Goal: Task Accomplishment & Management: Manage account settings

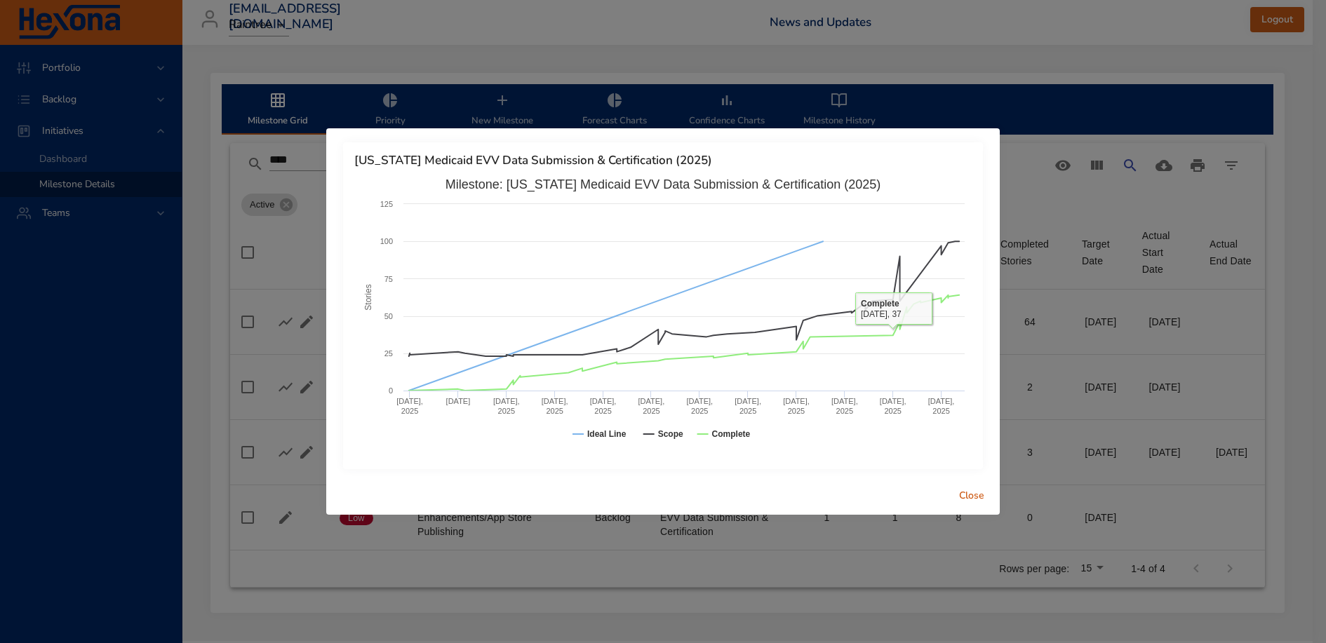
click at [972, 502] on span "Close" at bounding box center [972, 497] width 34 height 18
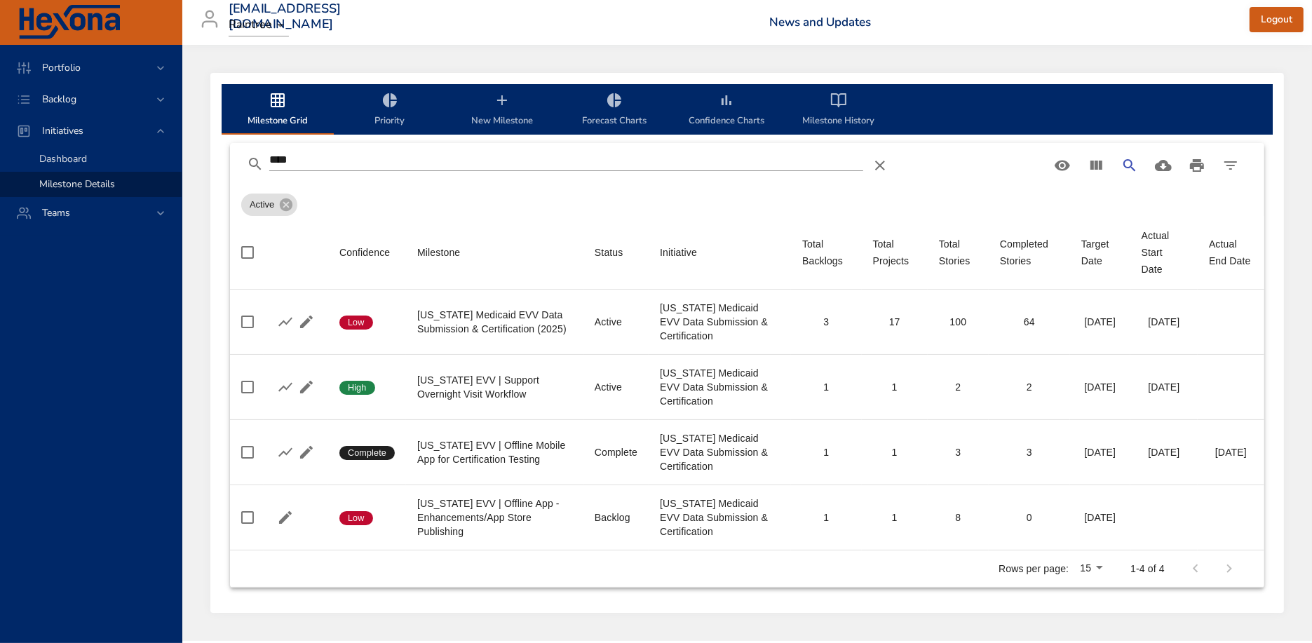
click at [81, 159] on span "Dashboard" at bounding box center [63, 158] width 48 height 13
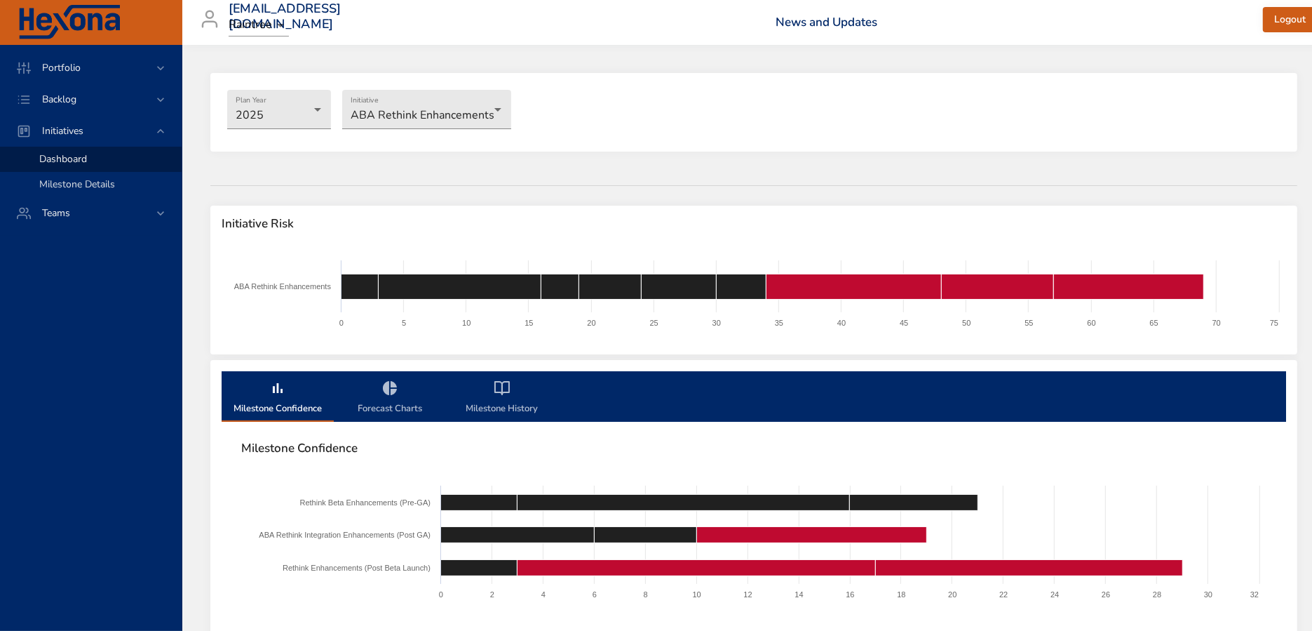
click at [88, 178] on span "Milestone Details" at bounding box center [77, 183] width 76 height 13
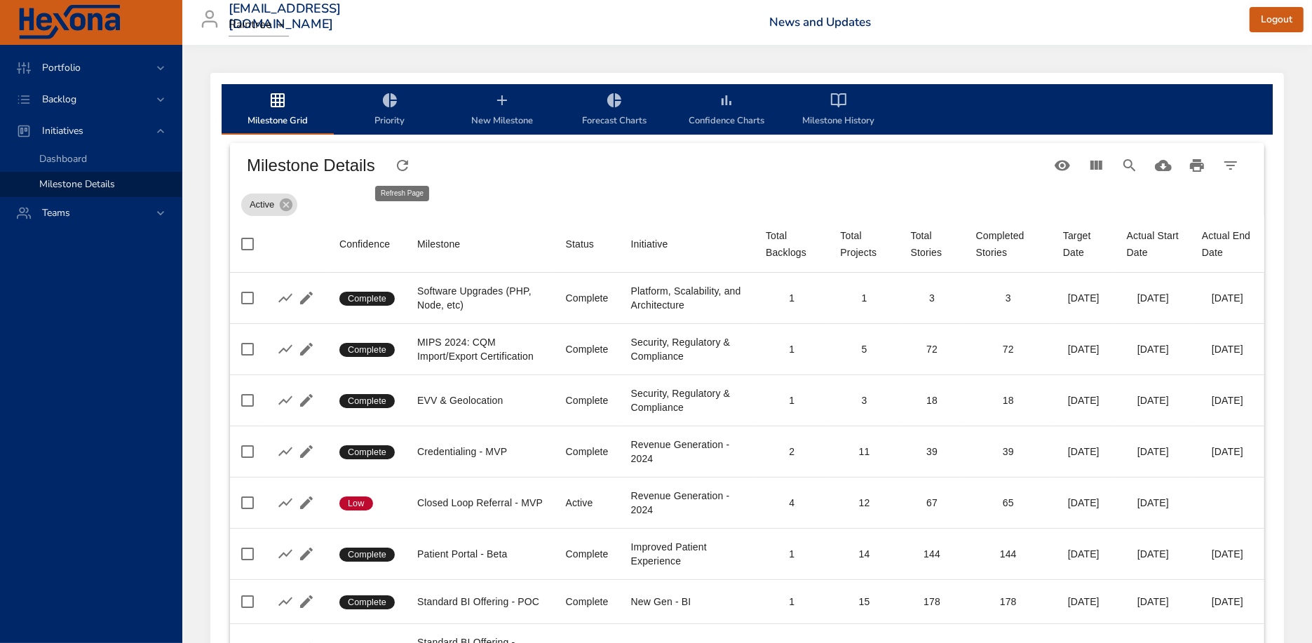
click at [401, 168] on icon "Table Toolbar" at bounding box center [402, 165] width 17 height 17
click at [1134, 170] on icon "Search" at bounding box center [1130, 165] width 17 height 17
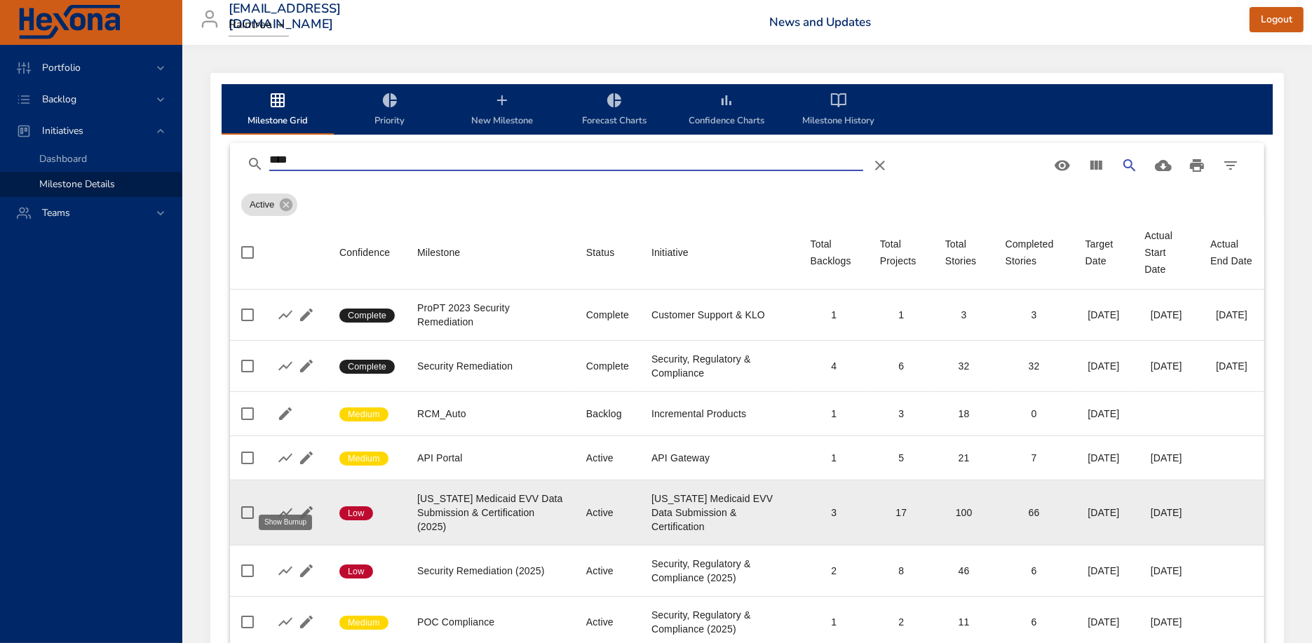
type input "****"
click at [287, 504] on icon "button" at bounding box center [285, 512] width 17 height 17
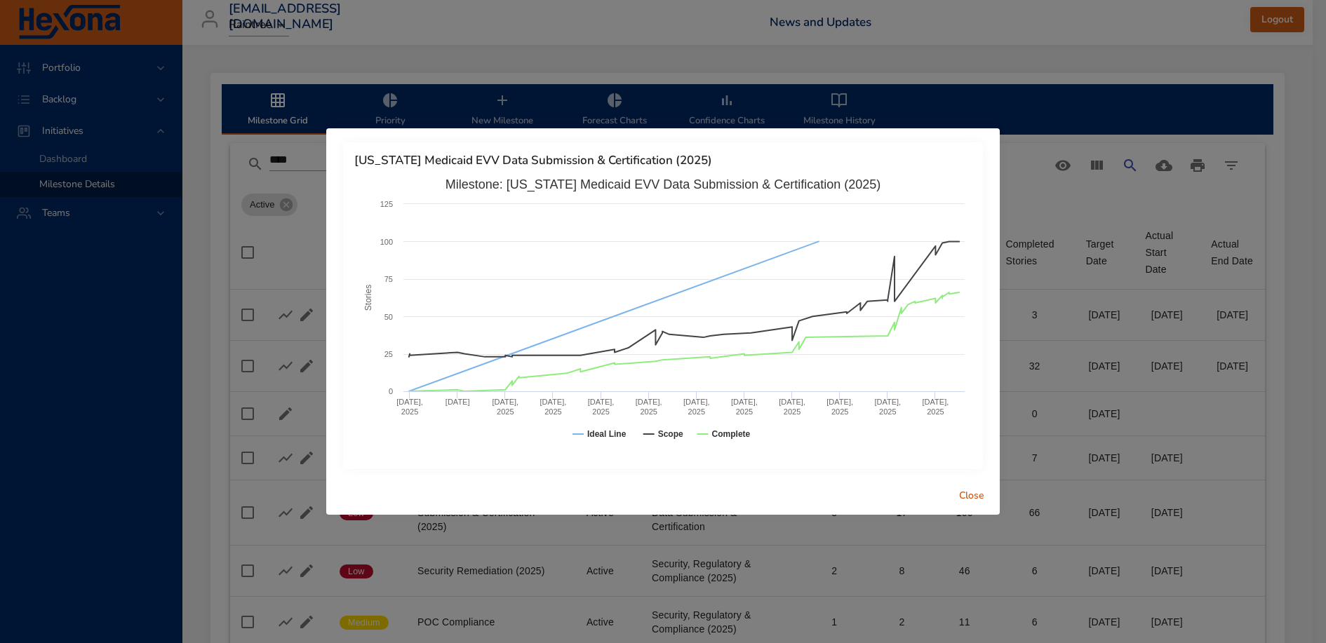
click at [975, 499] on span "Close" at bounding box center [972, 497] width 34 height 18
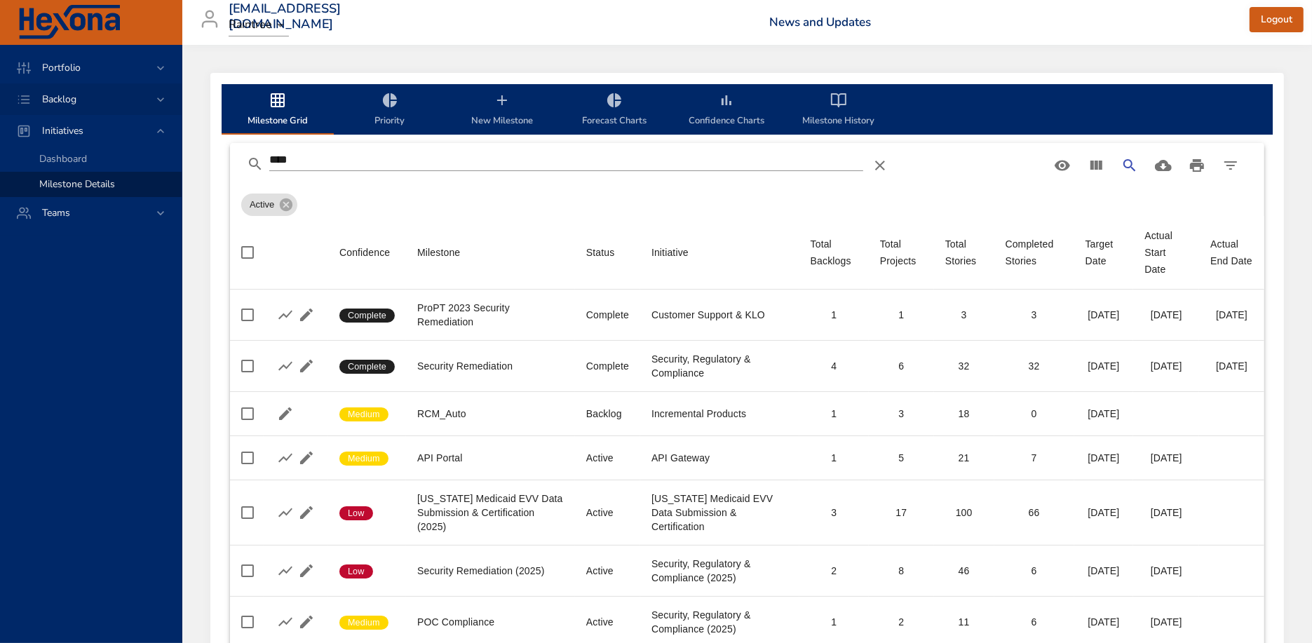
click at [94, 96] on div "Backlog" at bounding box center [92, 99] width 123 height 15
click at [100, 128] on span "Backlog Details" at bounding box center [72, 127] width 67 height 13
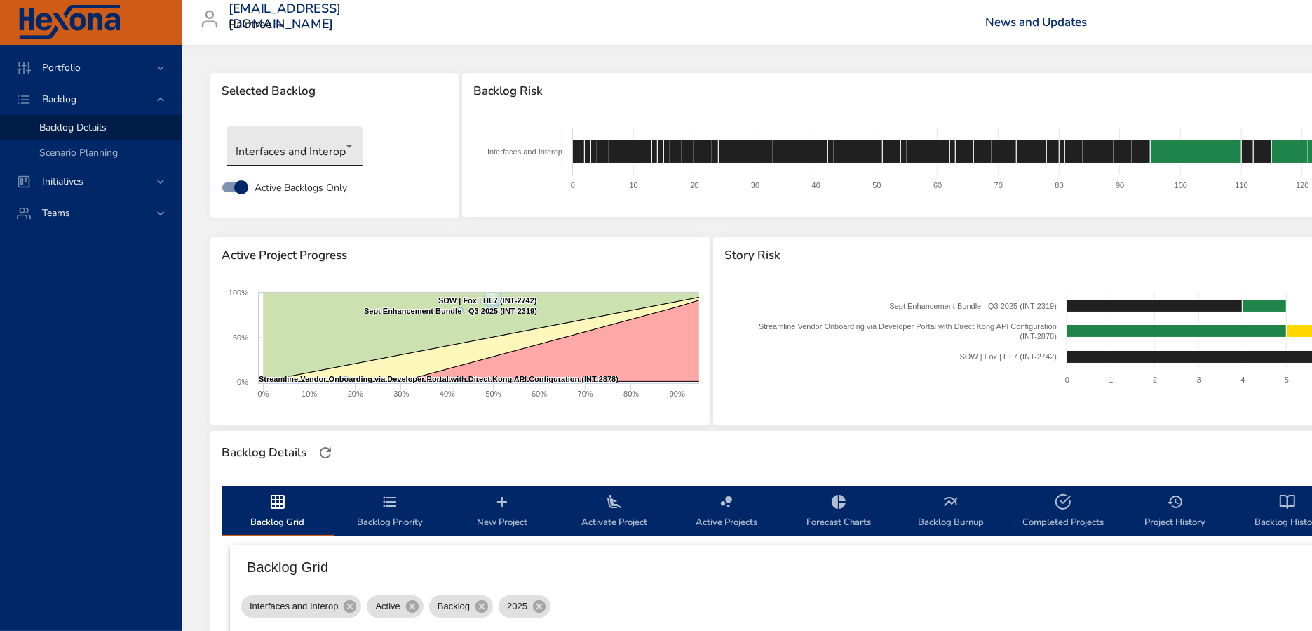
click at [311, 152] on body "Portfolio Backlog Backlog Details Scenario Planning Initiatives Teams [EMAIL_AD…" at bounding box center [656, 315] width 1312 height 631
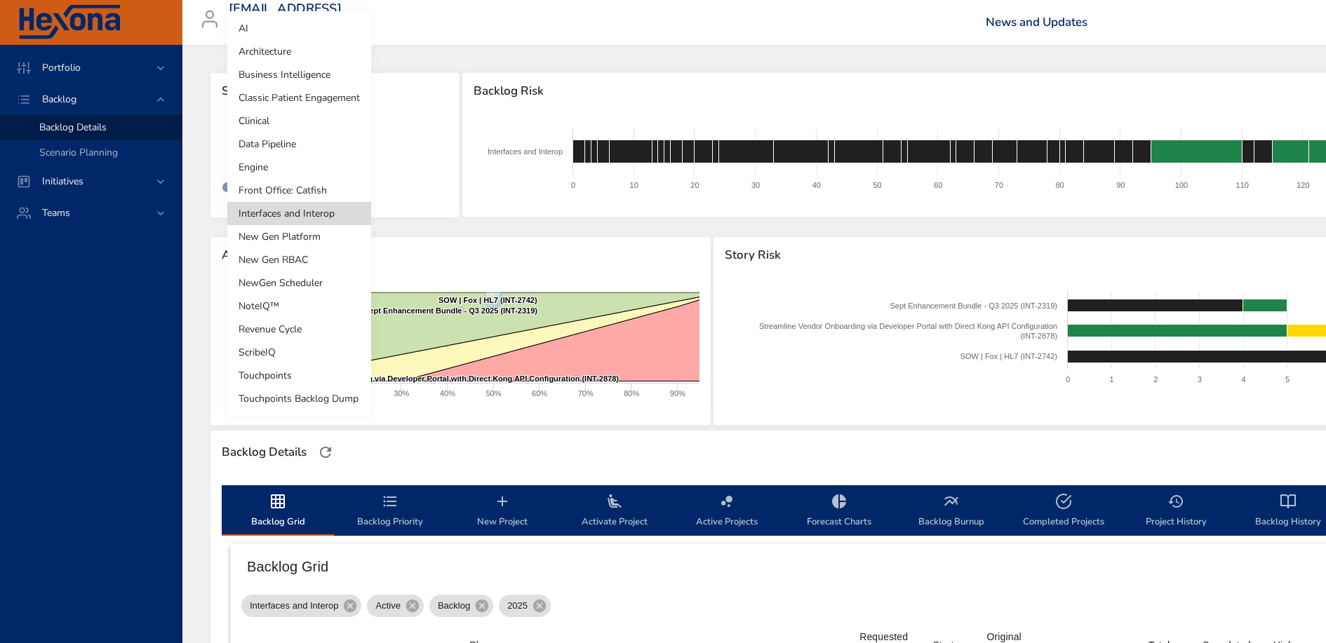
click at [306, 167] on li "Engine" at bounding box center [299, 167] width 144 height 23
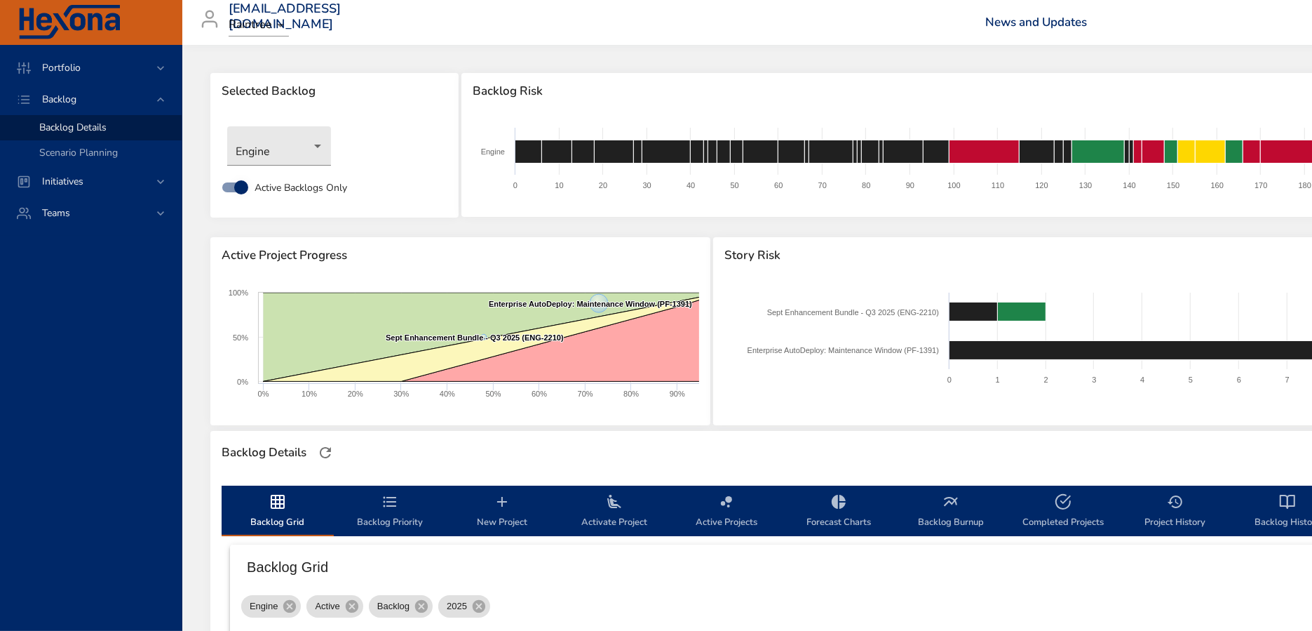
click at [390, 507] on icon "backlog-tab" at bounding box center [390, 501] width 17 height 17
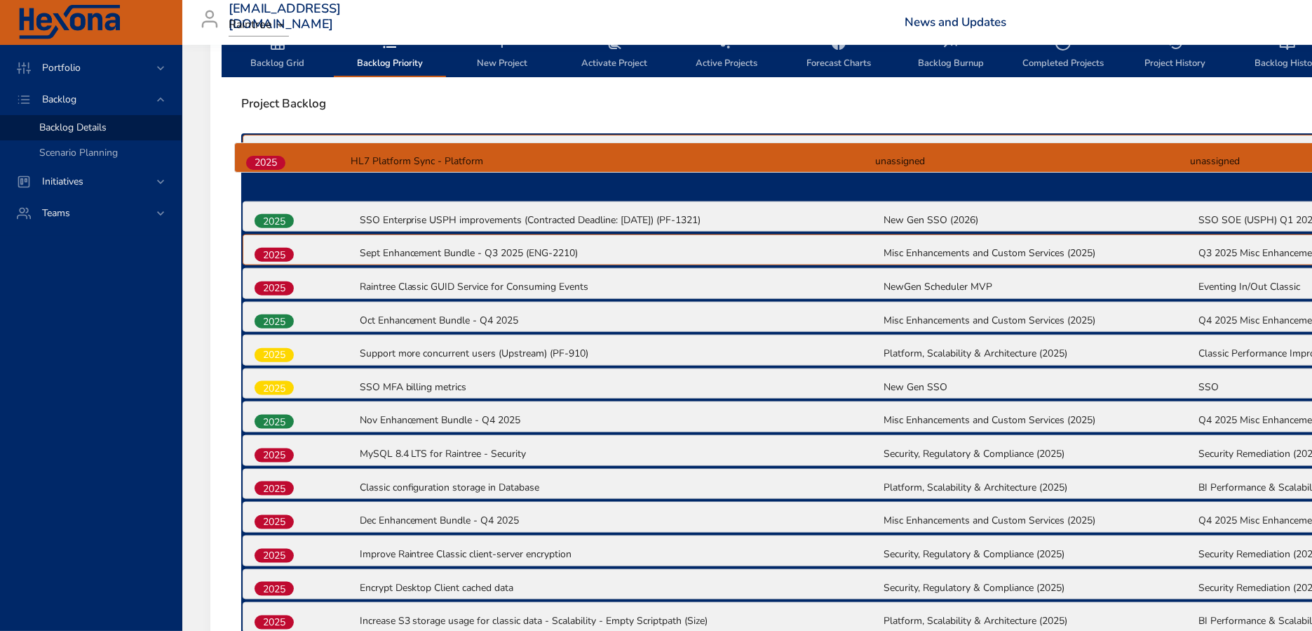
scroll to position [456, 0]
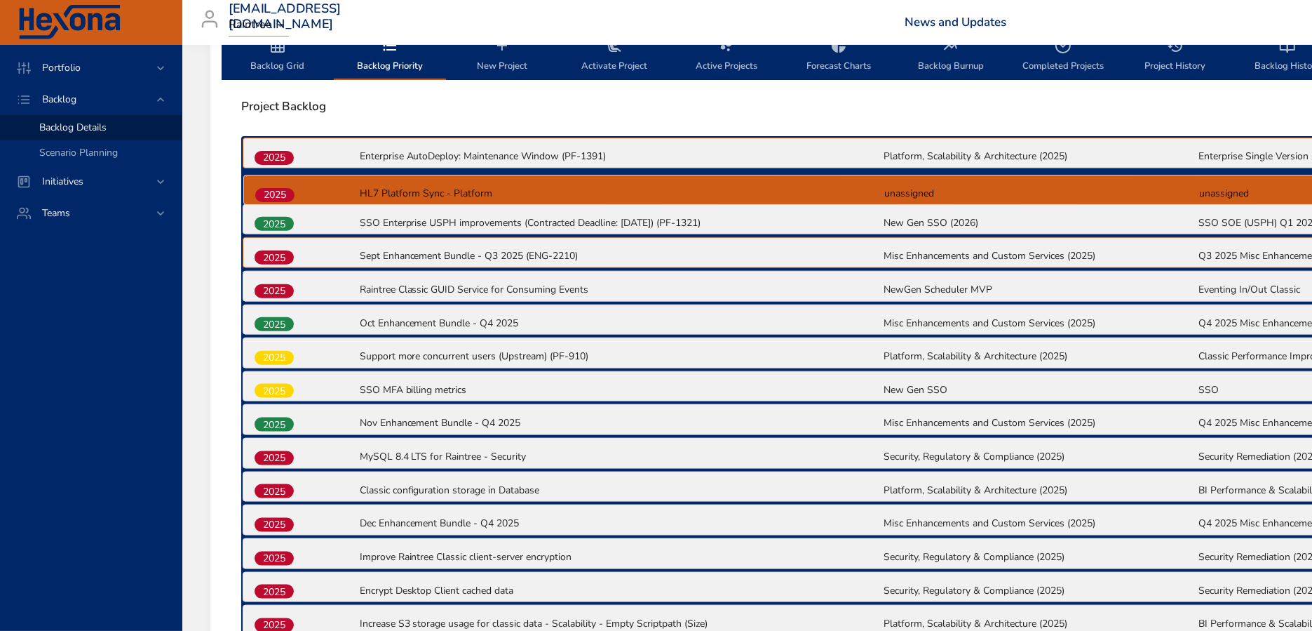
drag, startPoint x: 288, startPoint y: 298, endPoint x: 289, endPoint y: 188, distance: 110.1
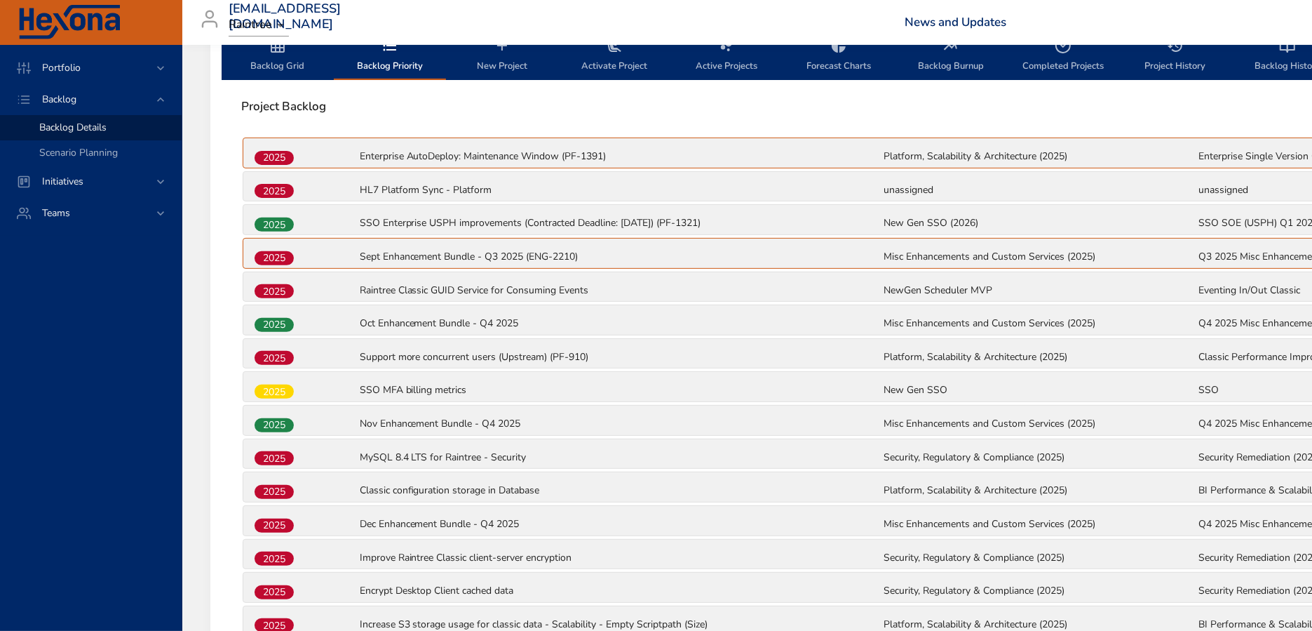
click at [280, 67] on span "Backlog Grid" at bounding box center [277, 55] width 95 height 37
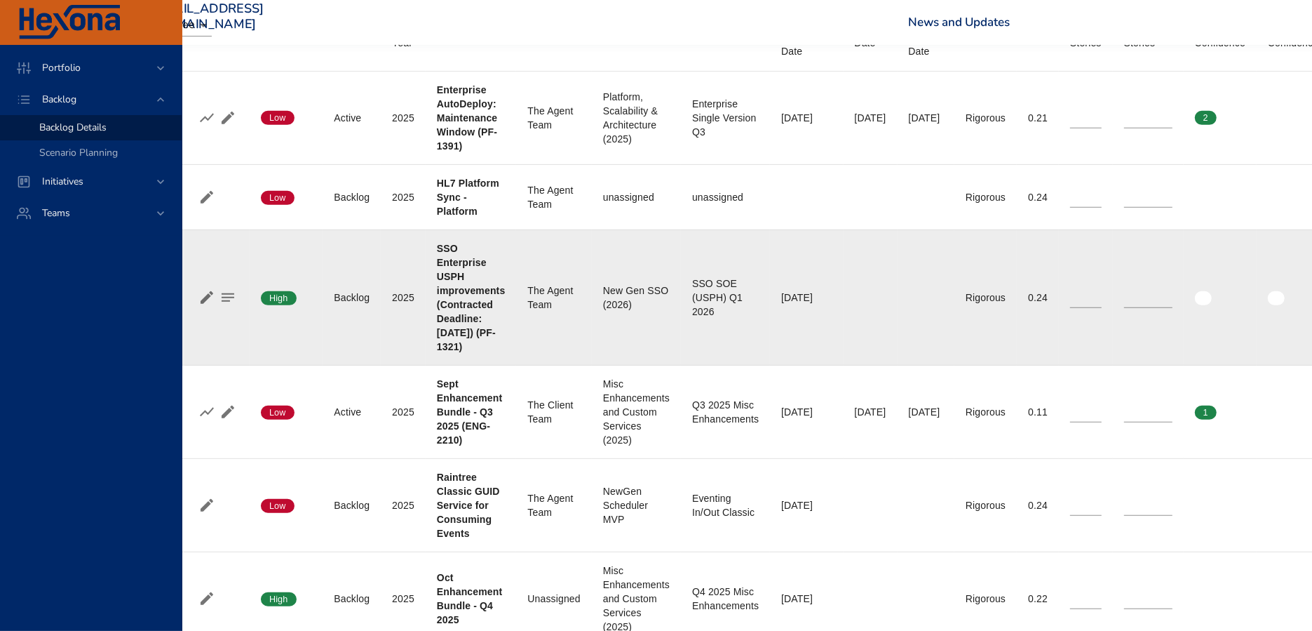
scroll to position [619, 0]
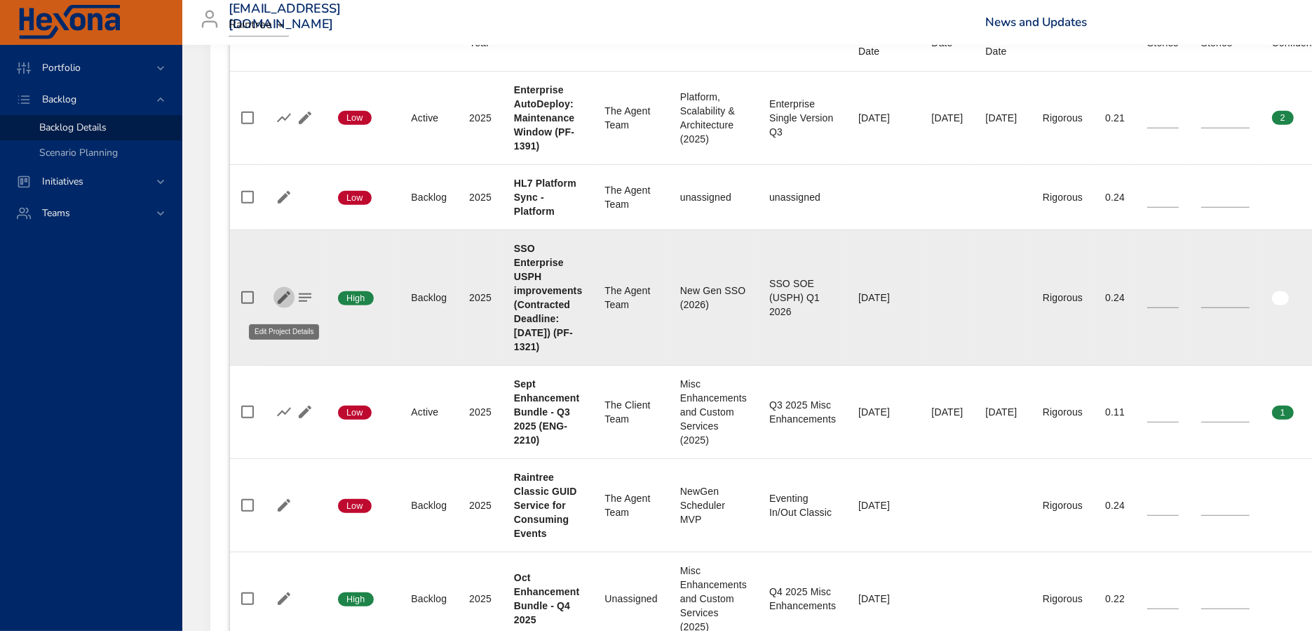
click at [284, 304] on icon "button" at bounding box center [284, 297] width 13 height 13
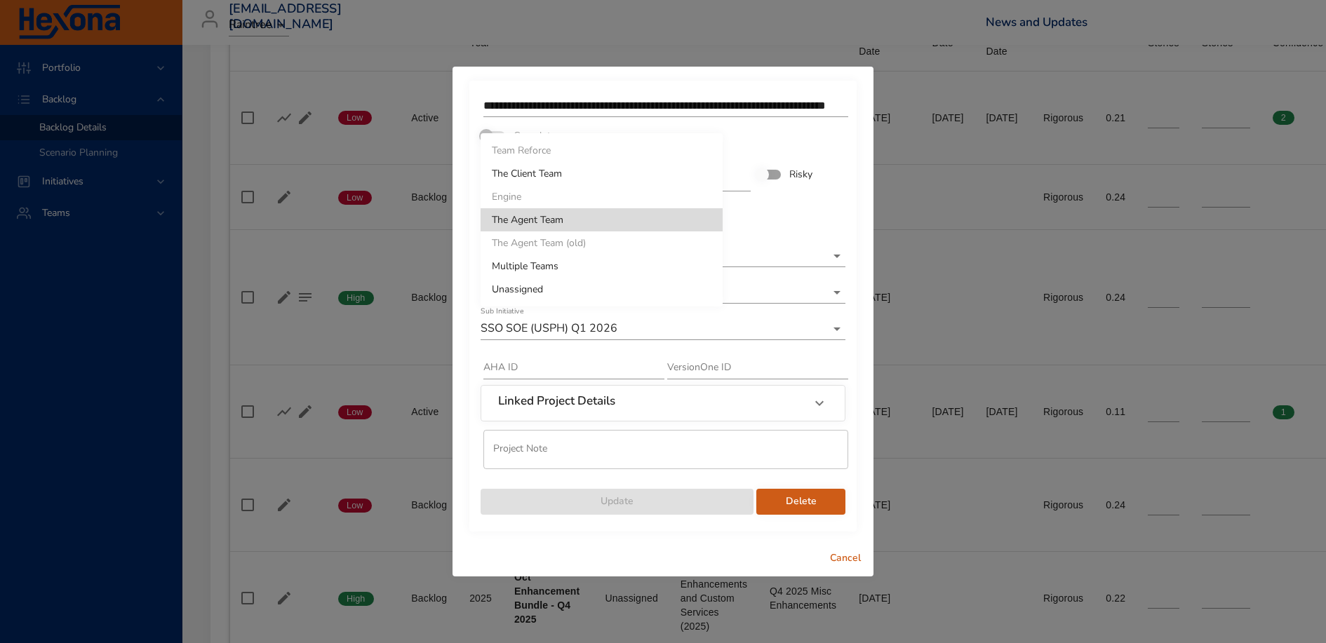
click at [692, 172] on li "The Client Team" at bounding box center [601, 173] width 242 height 23
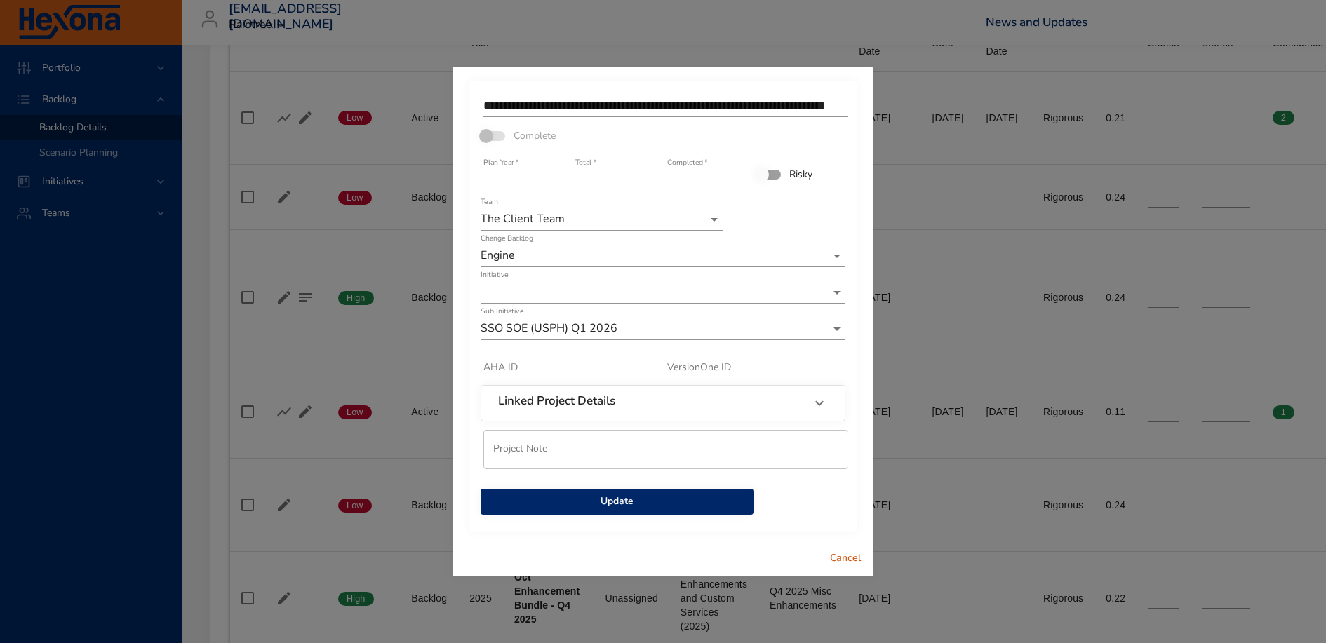
click at [647, 500] on span "Update" at bounding box center [617, 502] width 250 height 18
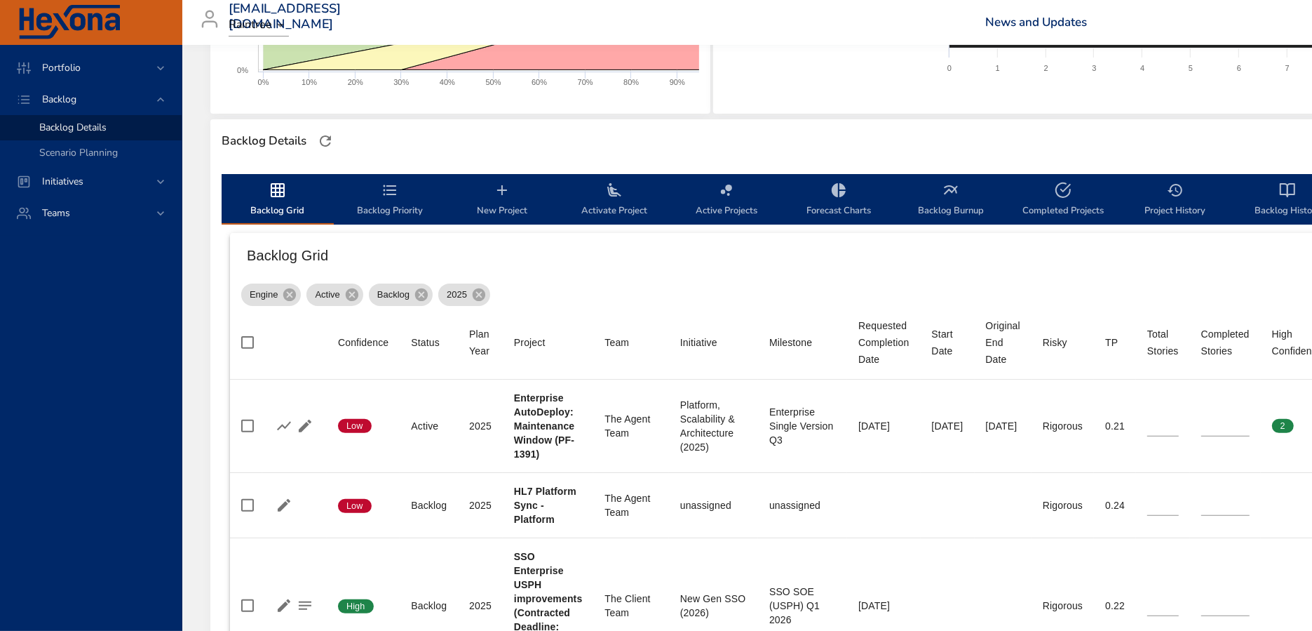
scroll to position [288, 0]
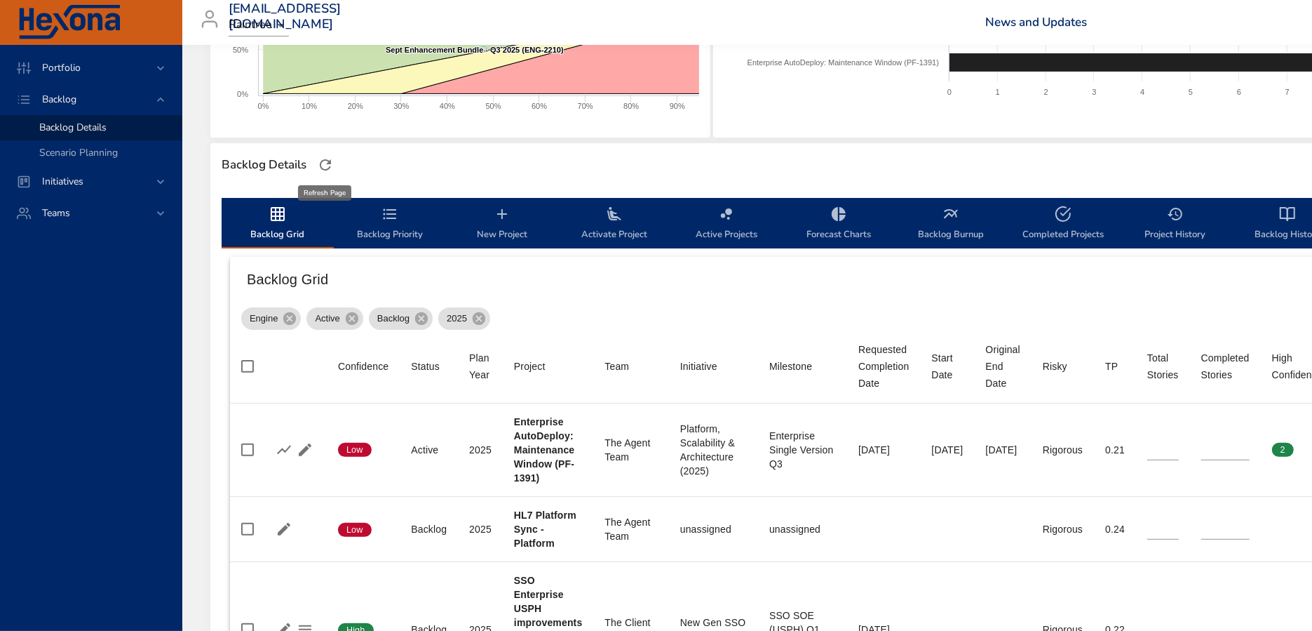
click at [326, 164] on icon "button" at bounding box center [325, 164] width 17 height 17
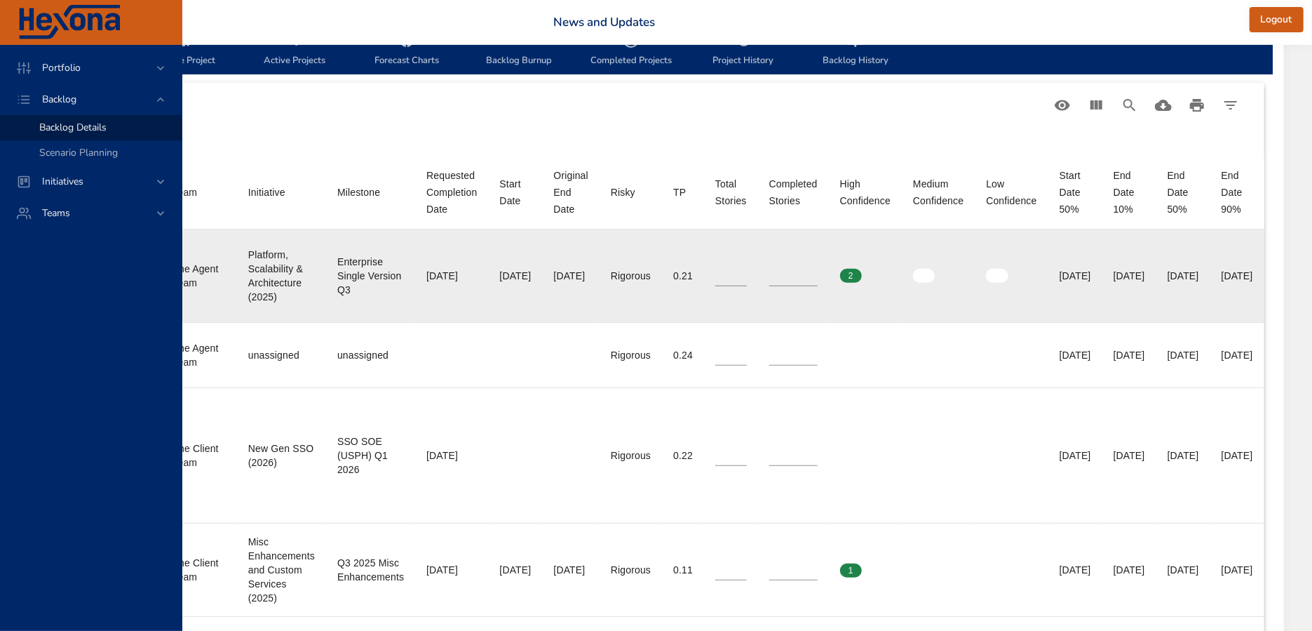
scroll to position [462, 535]
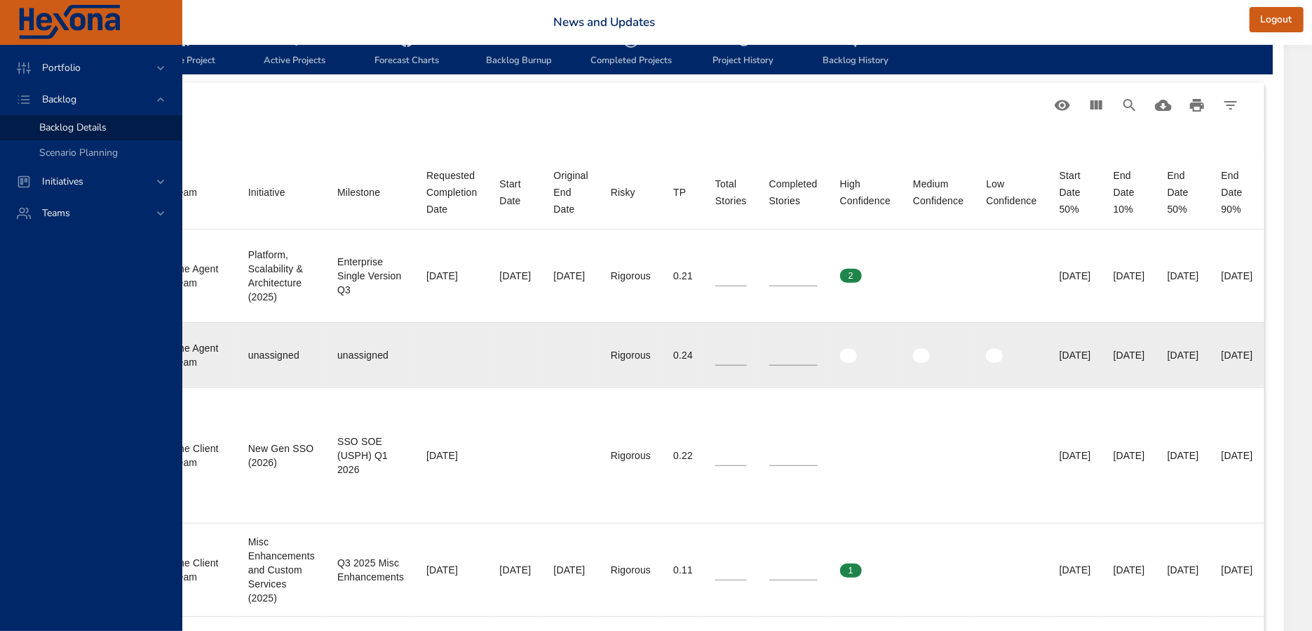
click at [1168, 351] on div "[DATE]" at bounding box center [1184, 355] width 32 height 14
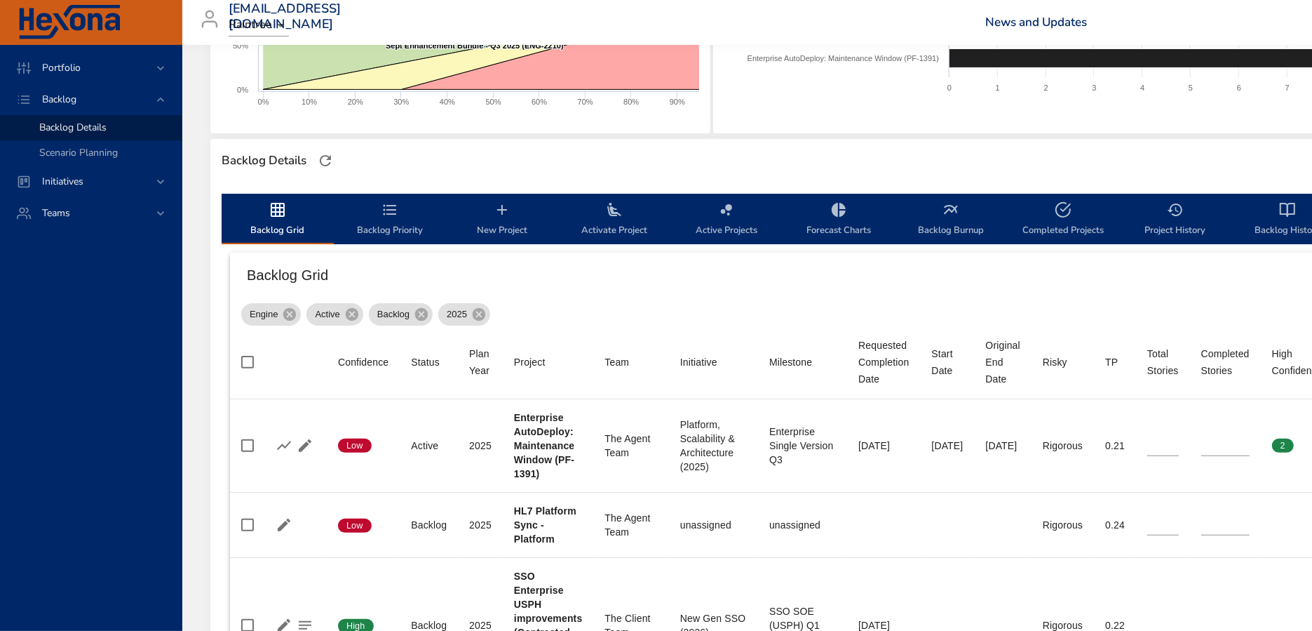
scroll to position [78, 0]
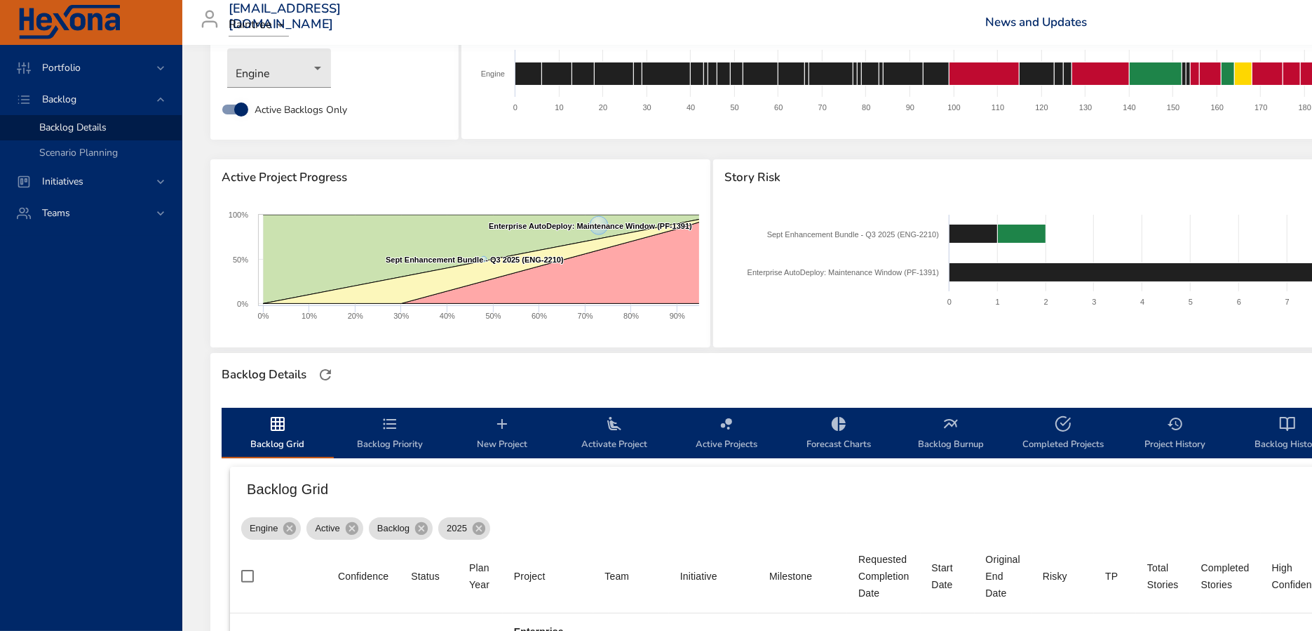
click at [392, 432] on span "Backlog Priority" at bounding box center [389, 433] width 95 height 37
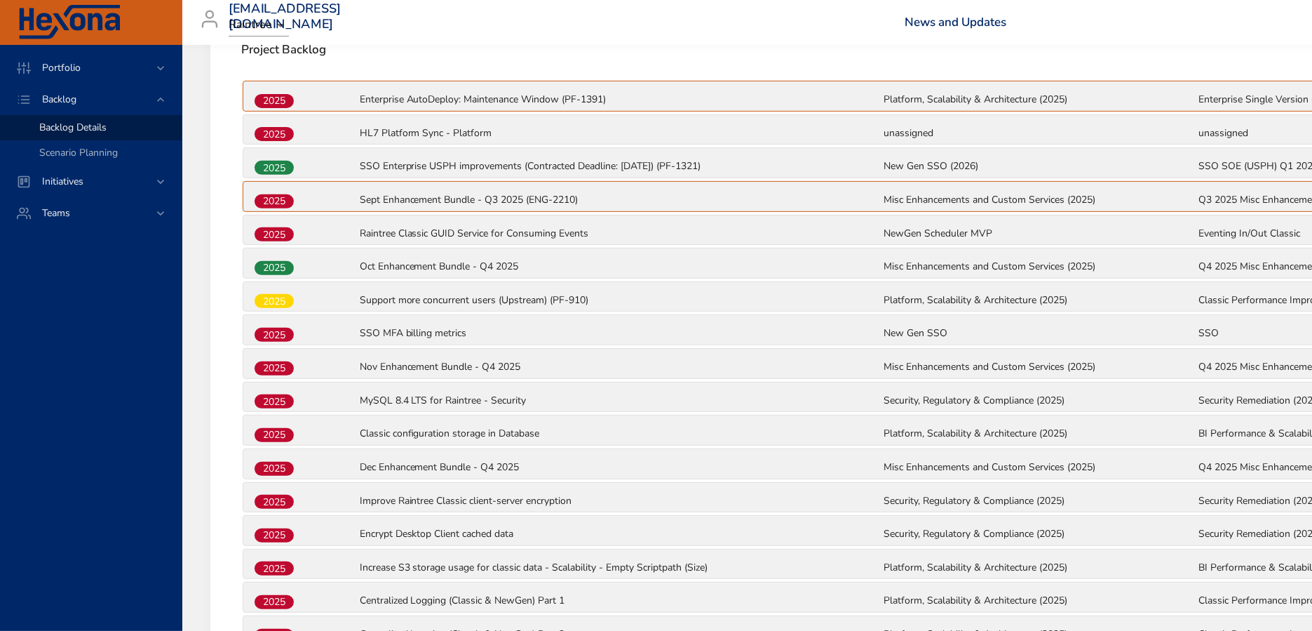
scroll to position [509, 0]
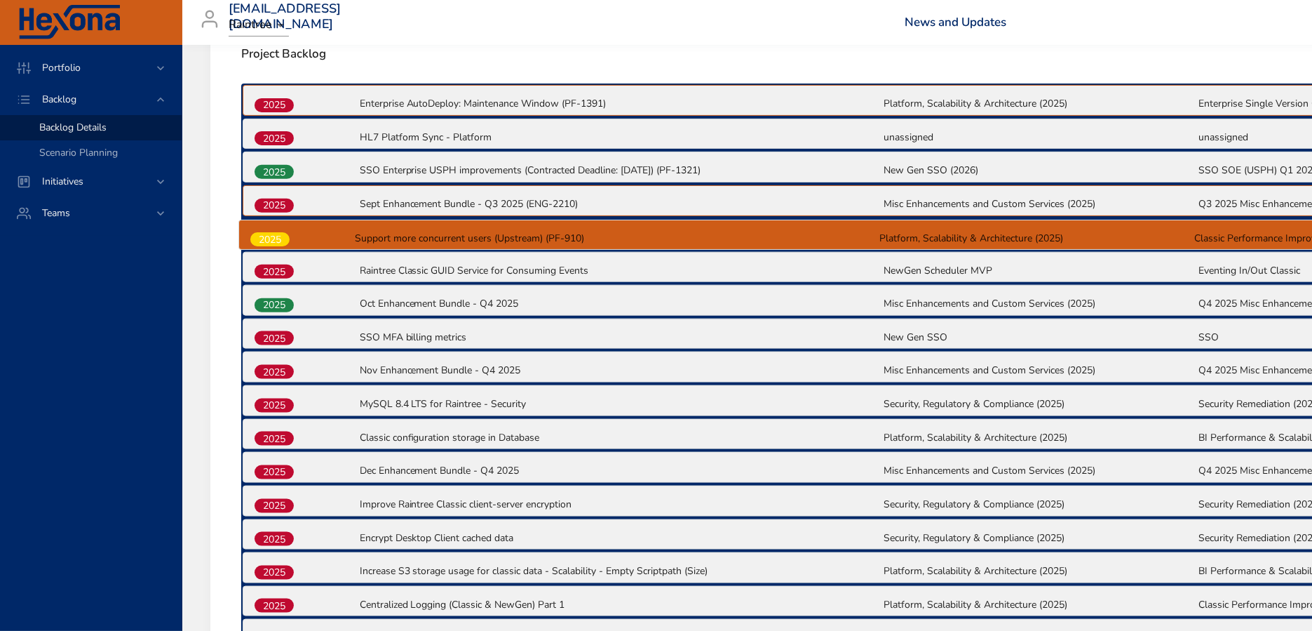
drag, startPoint x: 280, startPoint y: 309, endPoint x: 276, endPoint y: 242, distance: 66.8
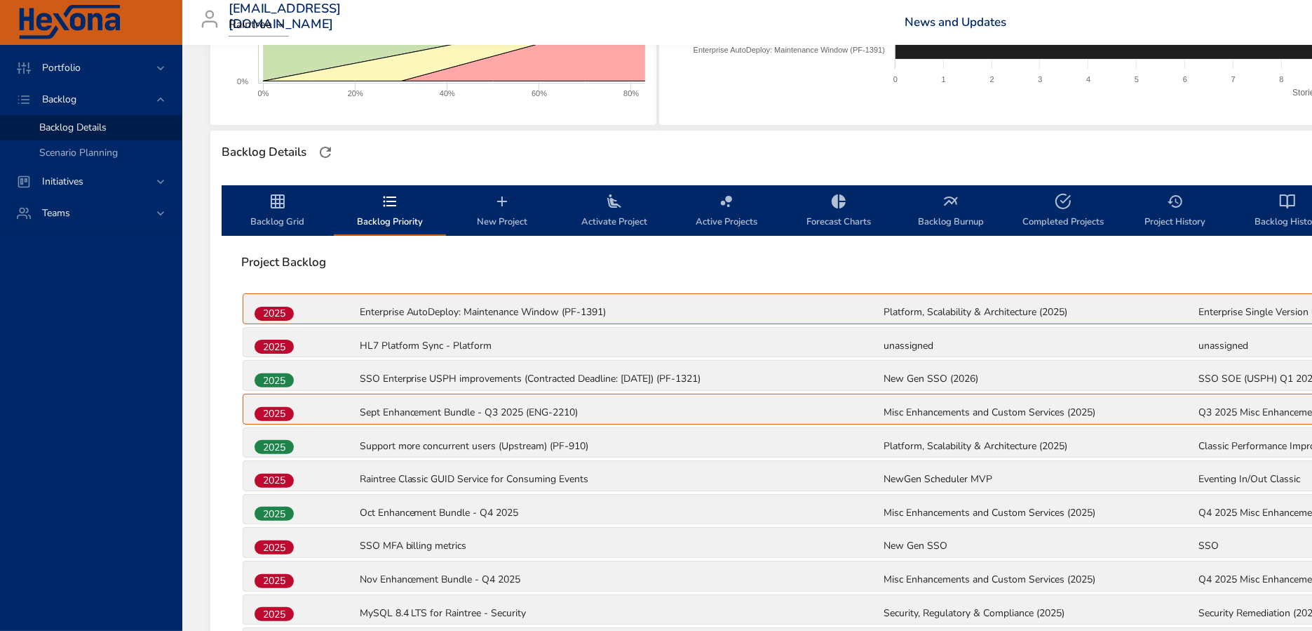
scroll to position [284, 0]
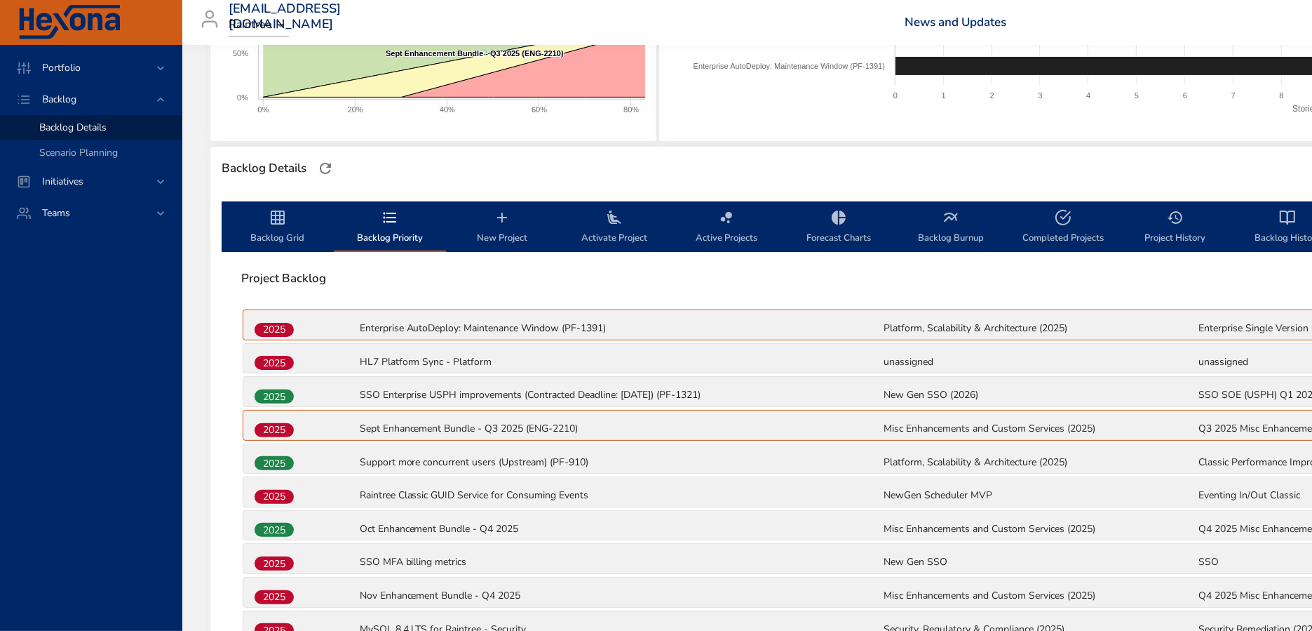
click at [281, 234] on span "Backlog Grid" at bounding box center [277, 227] width 95 height 37
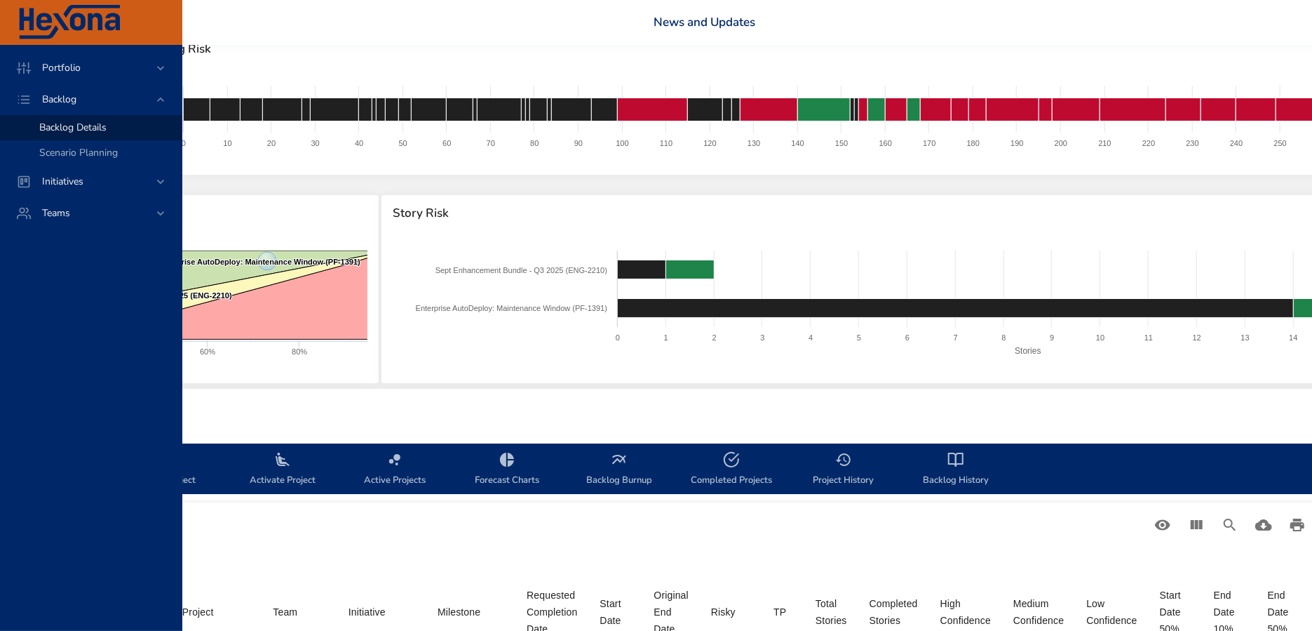
scroll to position [42, 0]
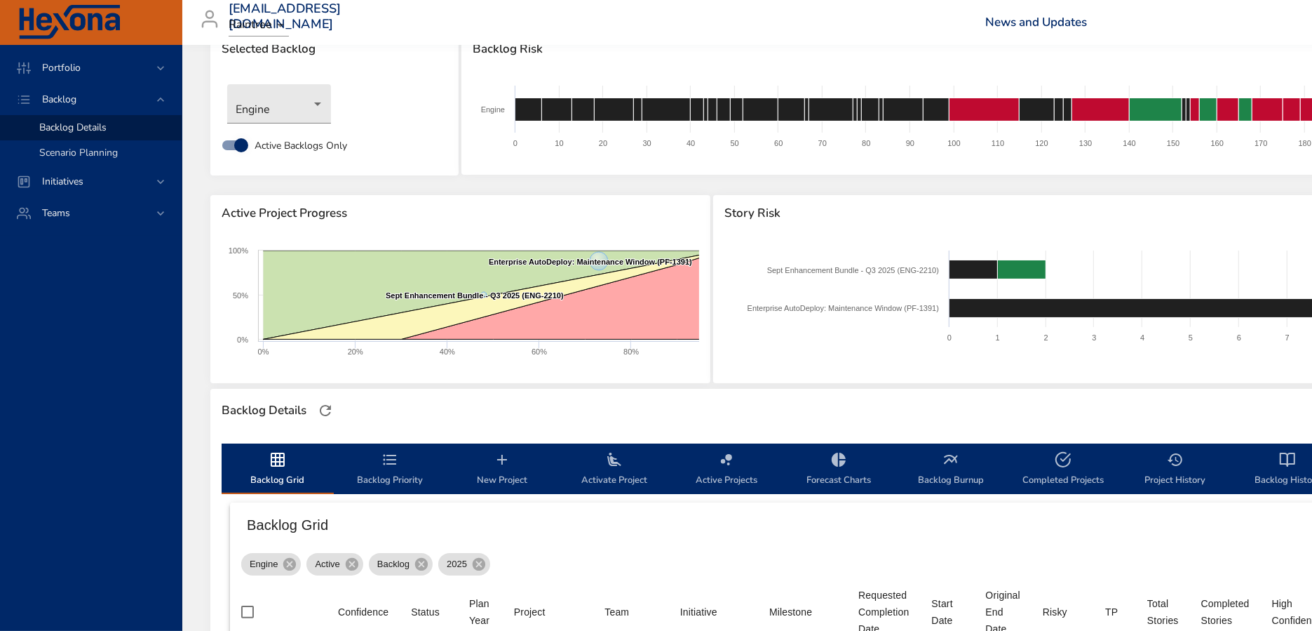
click at [76, 154] on span "Scenario Planning" at bounding box center [78, 152] width 79 height 13
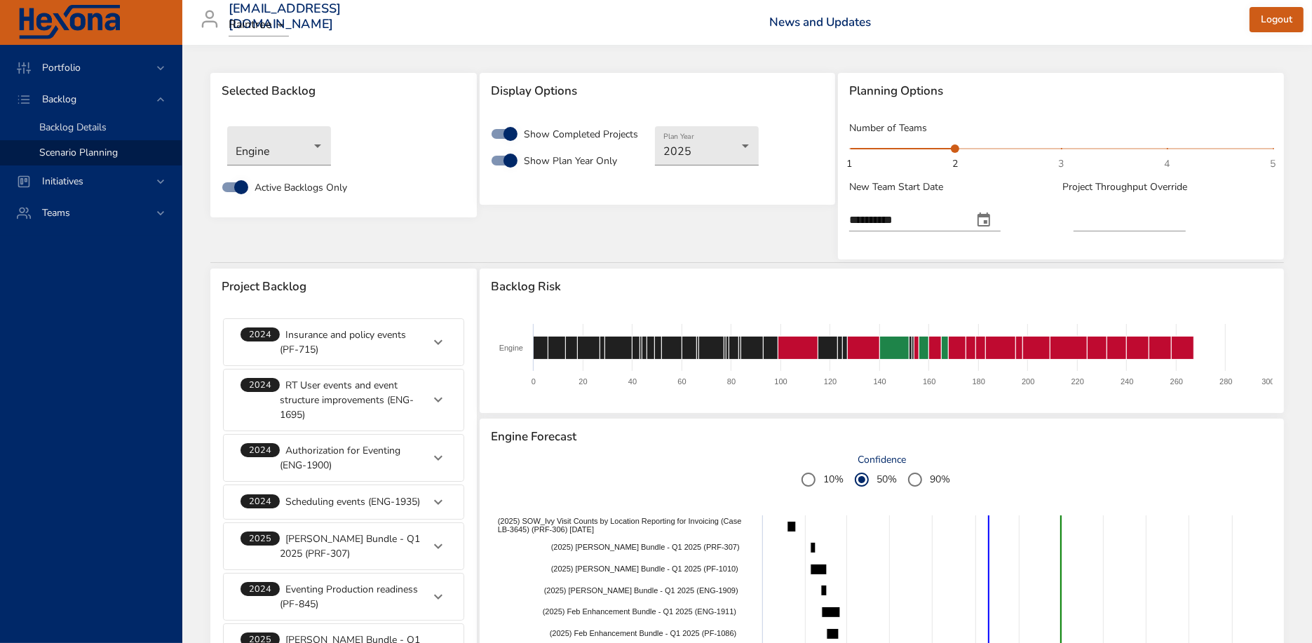
click at [93, 130] on span "Backlog Details" at bounding box center [72, 127] width 67 height 13
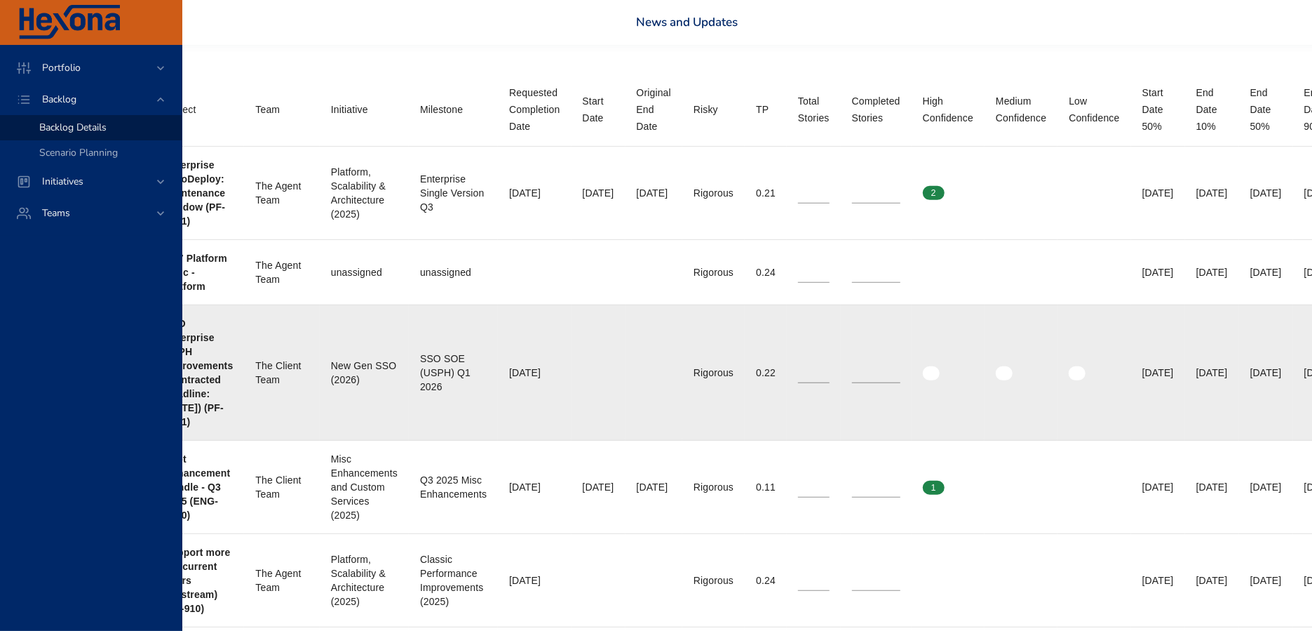
scroll to position [544, 0]
